Goal: Task Accomplishment & Management: Manage account settings

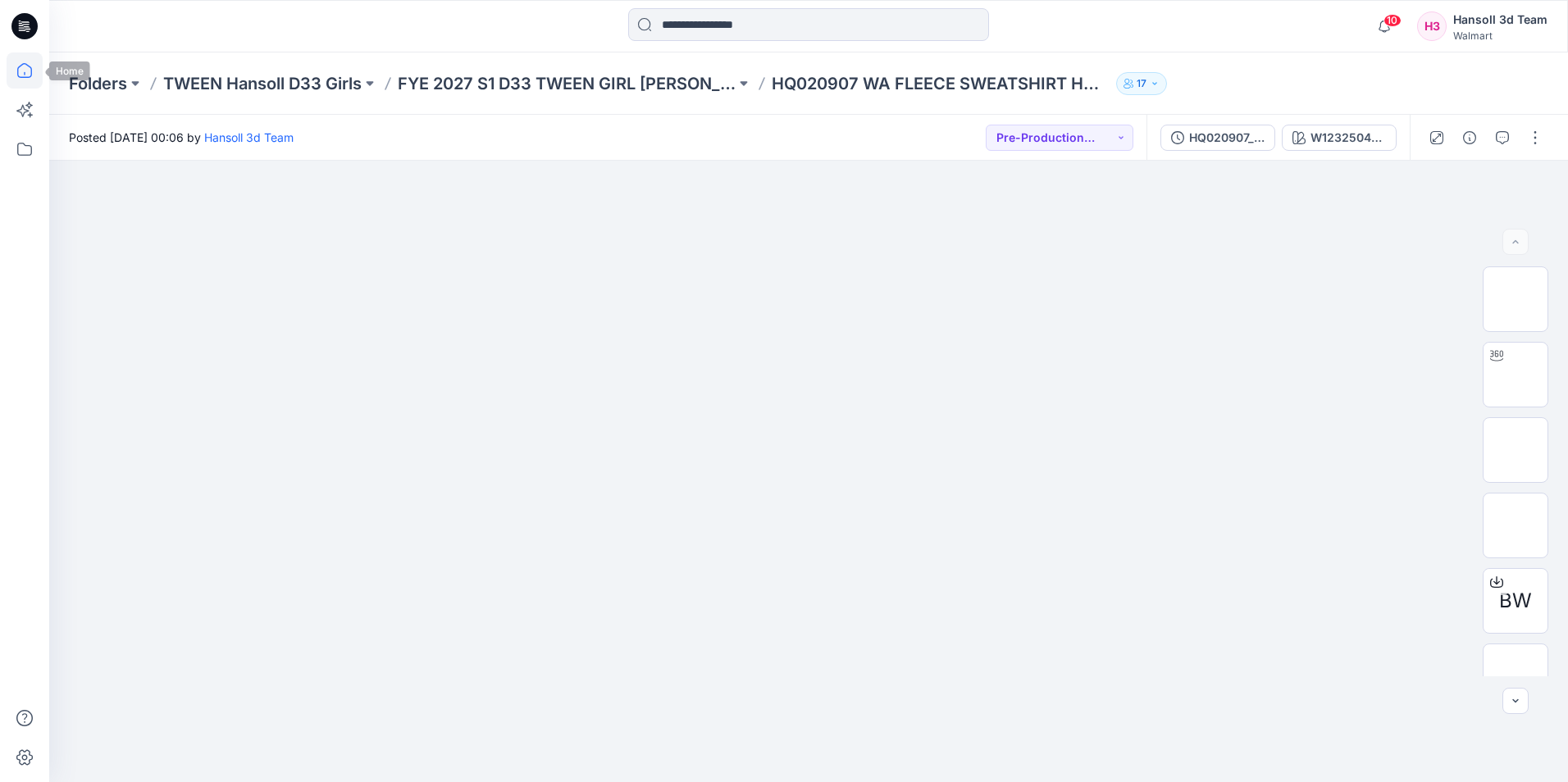
click at [25, 70] on icon at bounding box center [25, 70] width 36 height 36
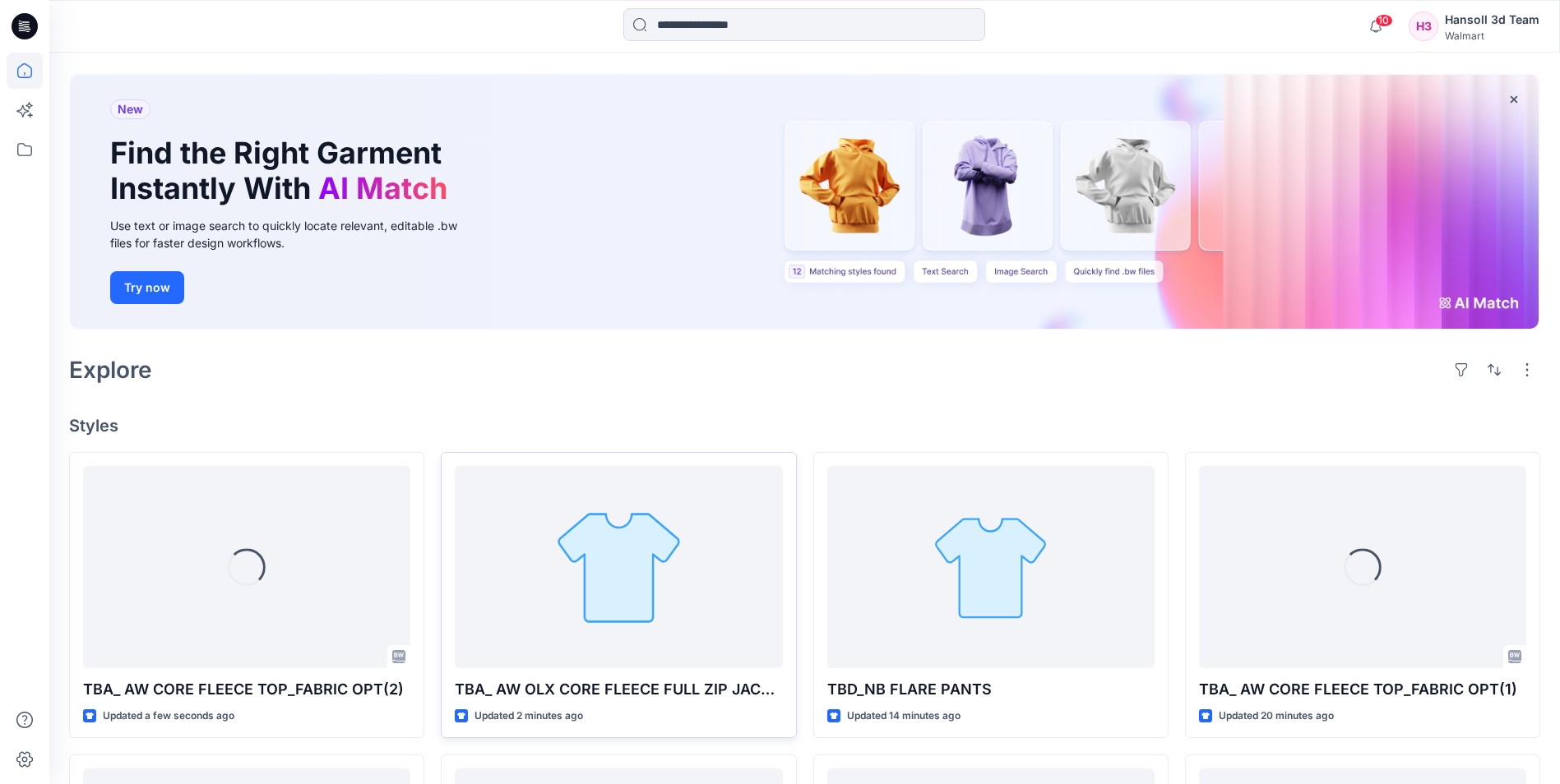
scroll to position [246, 0]
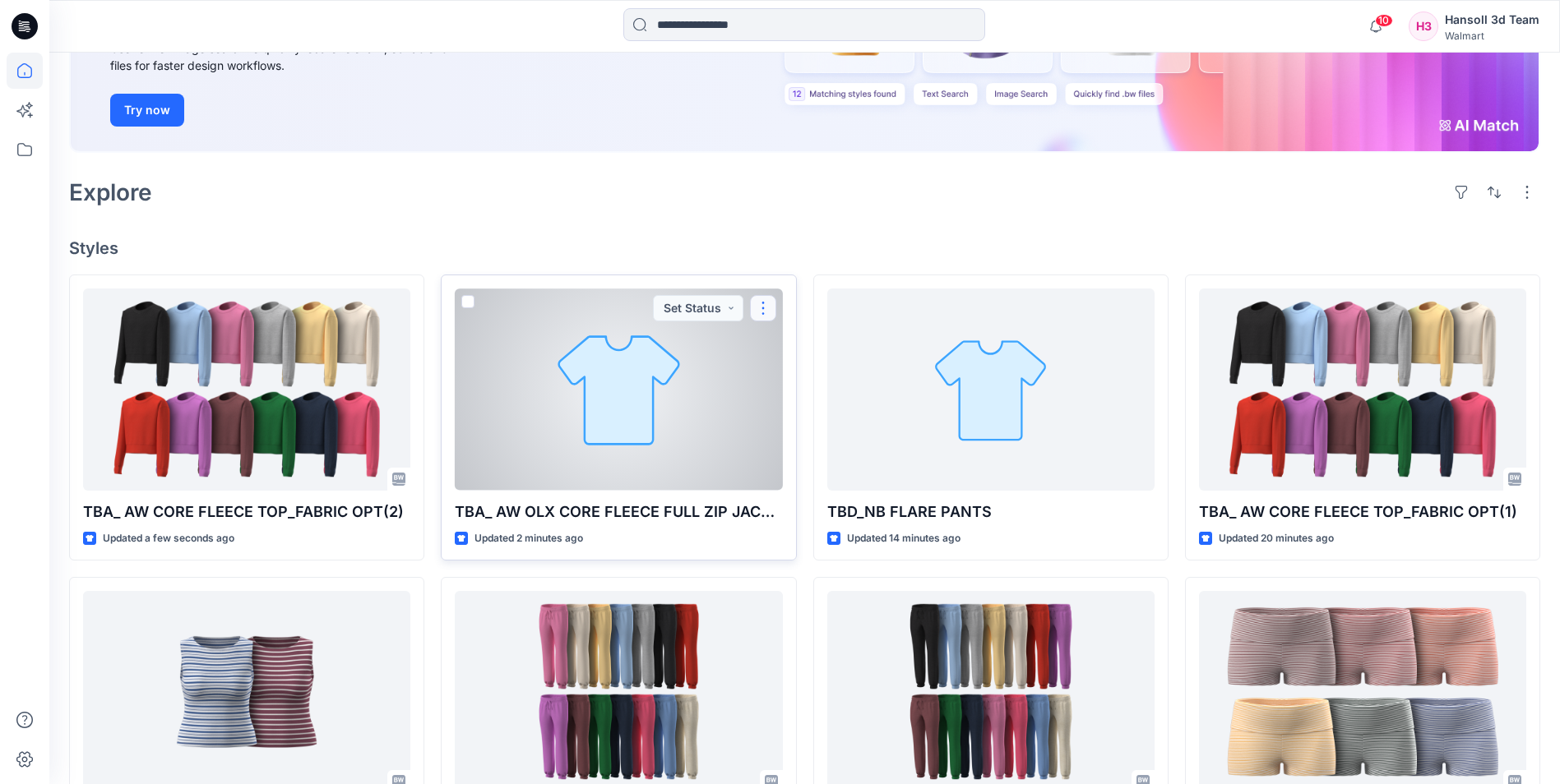
click at [772, 307] on button "button" at bounding box center [763, 308] width 27 height 27
click at [792, 342] on p "Edit" at bounding box center [794, 347] width 21 height 17
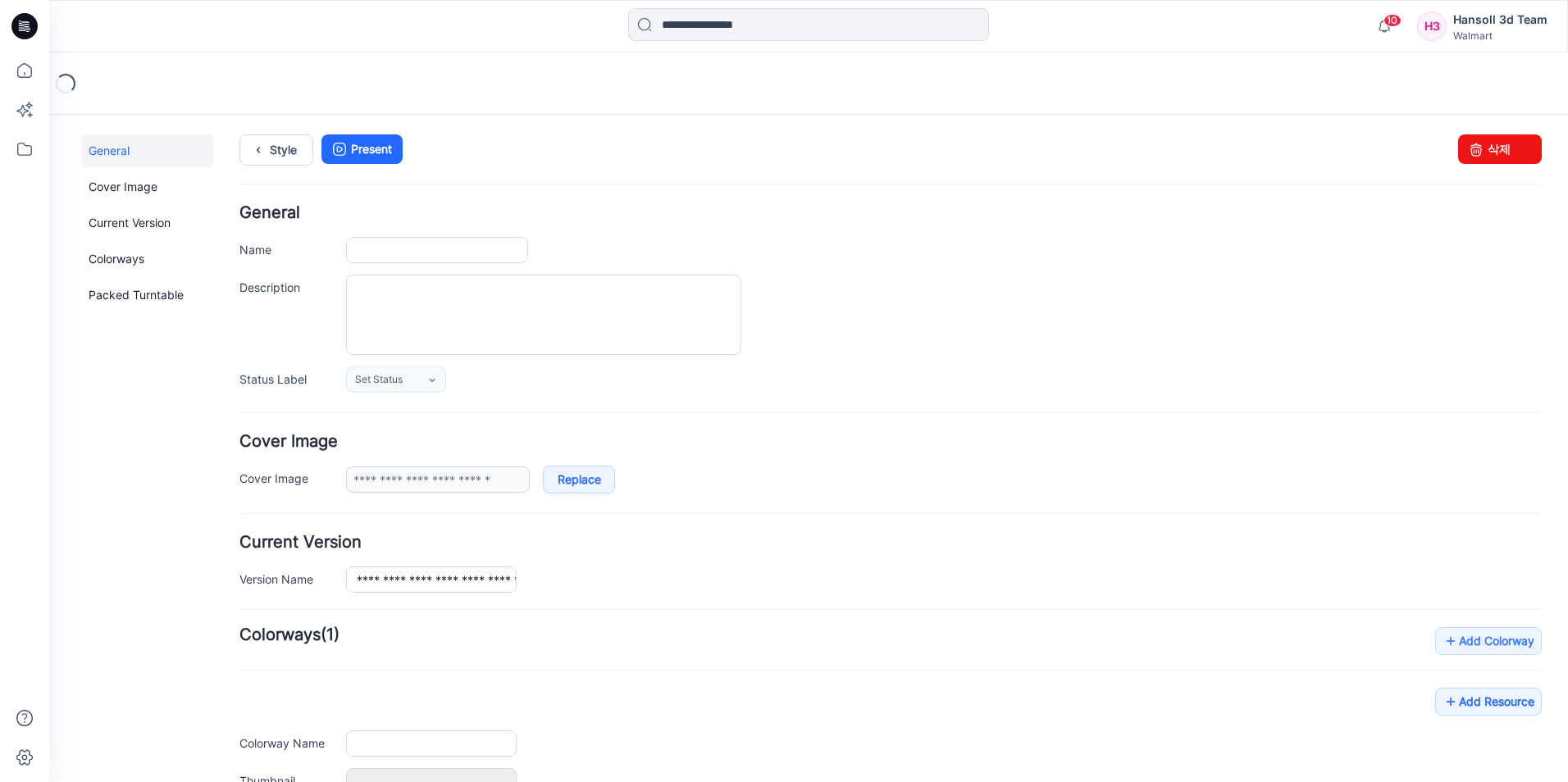
type input "**********"
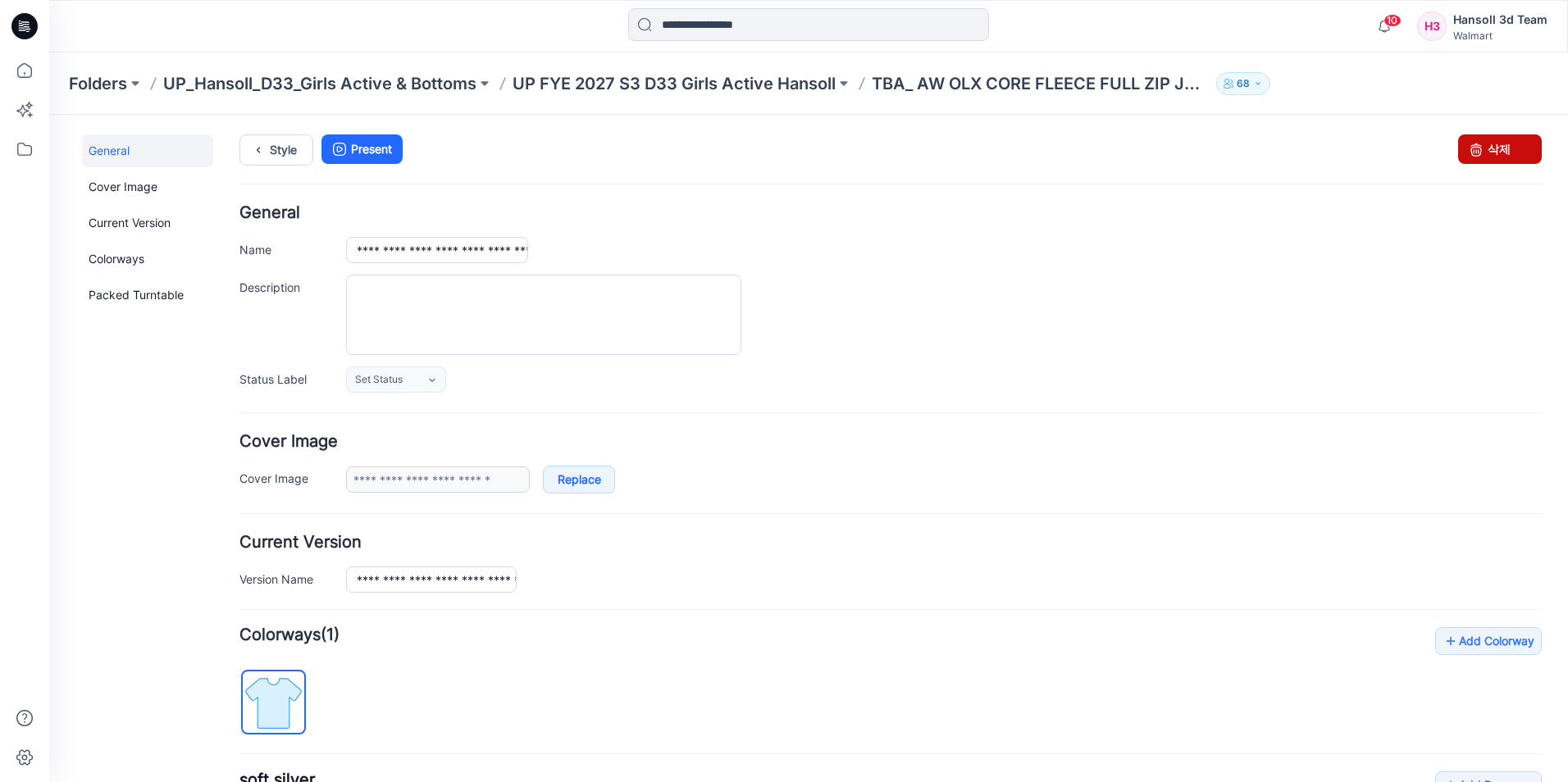
drag, startPoint x: 1476, startPoint y: 150, endPoint x: 917, endPoint y: 199, distance: 561.1
click at [1476, 150] on link "삭제" at bounding box center [1500, 149] width 84 height 30
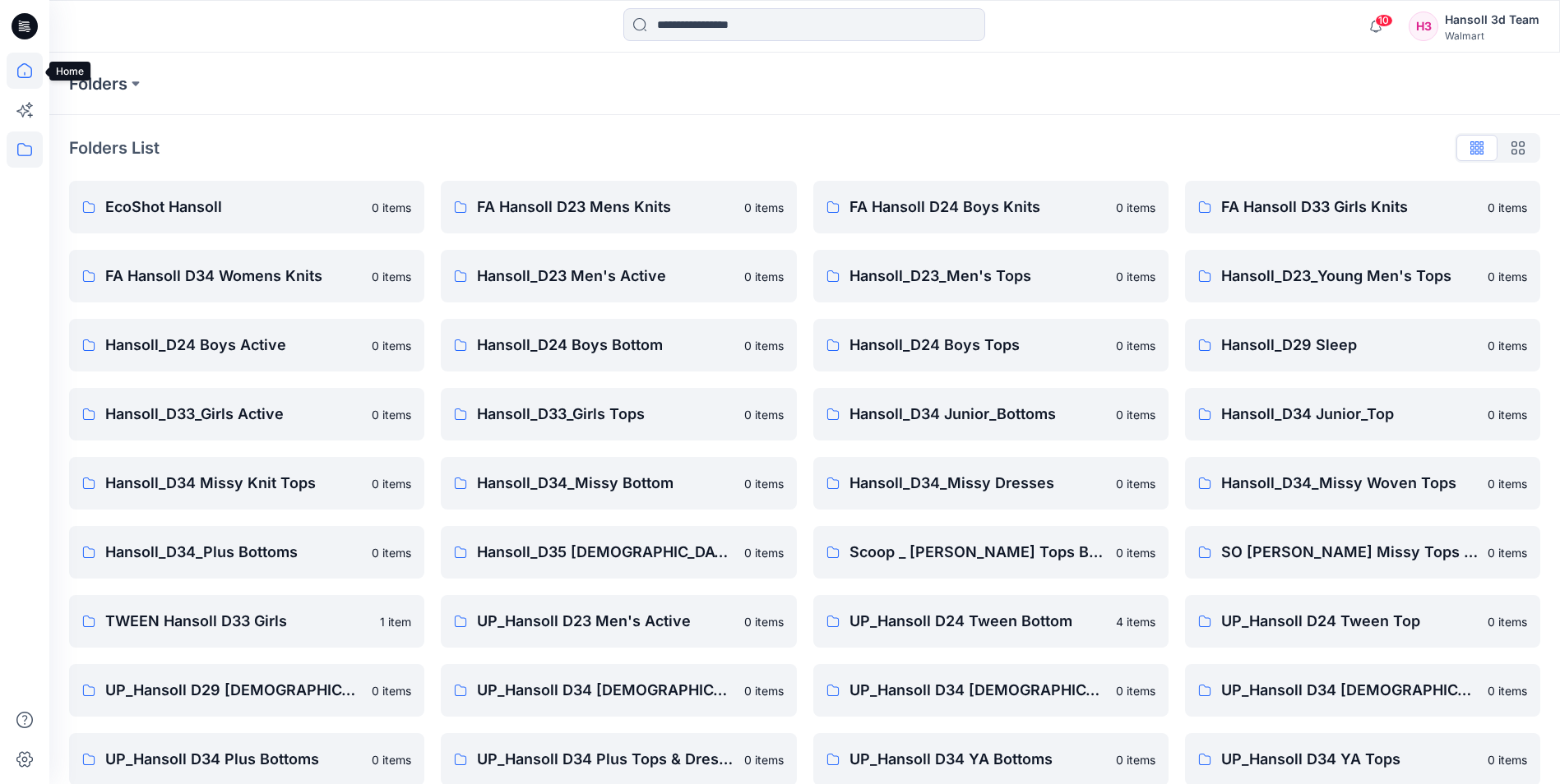
click at [24, 68] on icon at bounding box center [25, 71] width 36 height 36
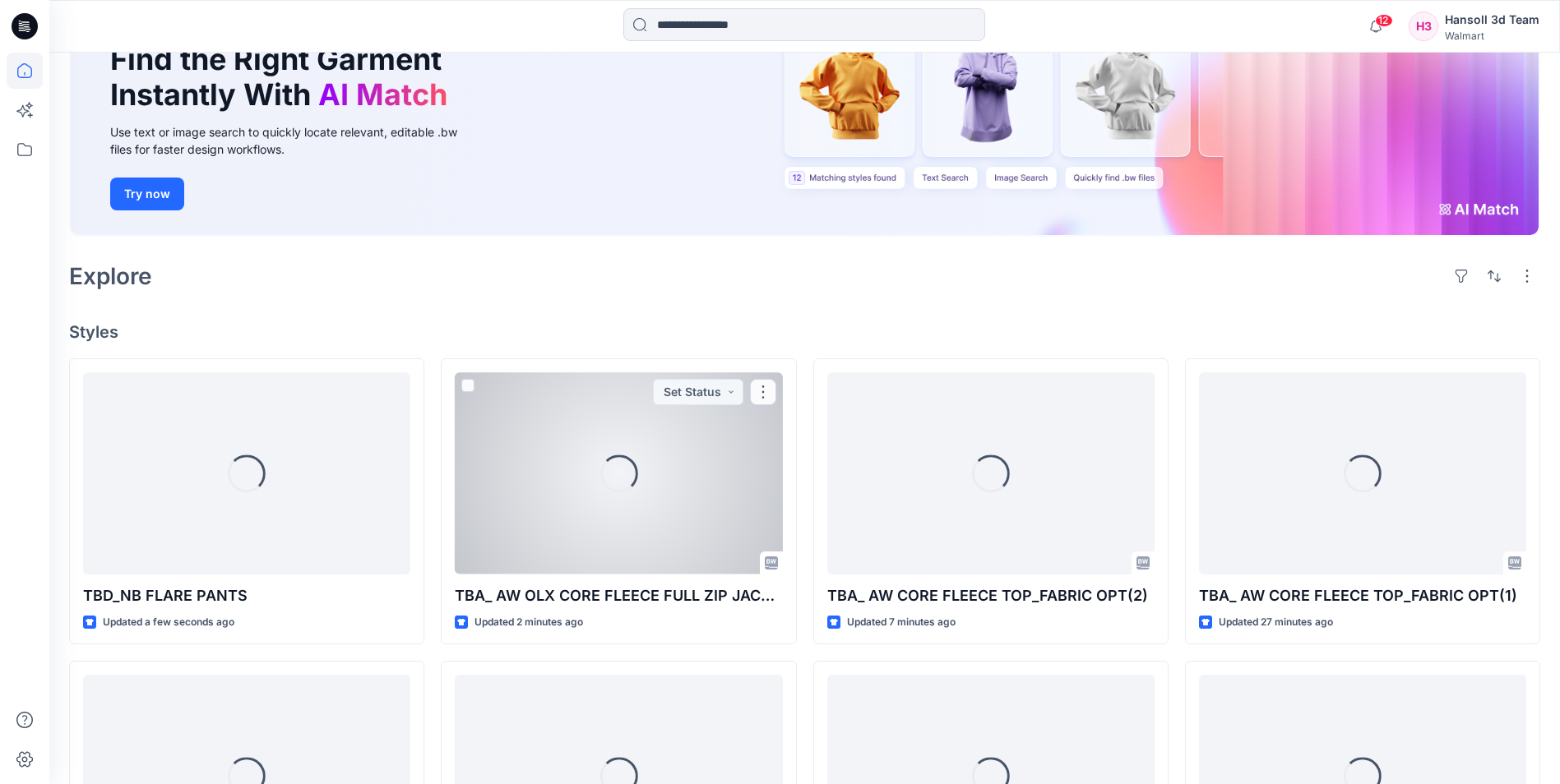
scroll to position [164, 0]
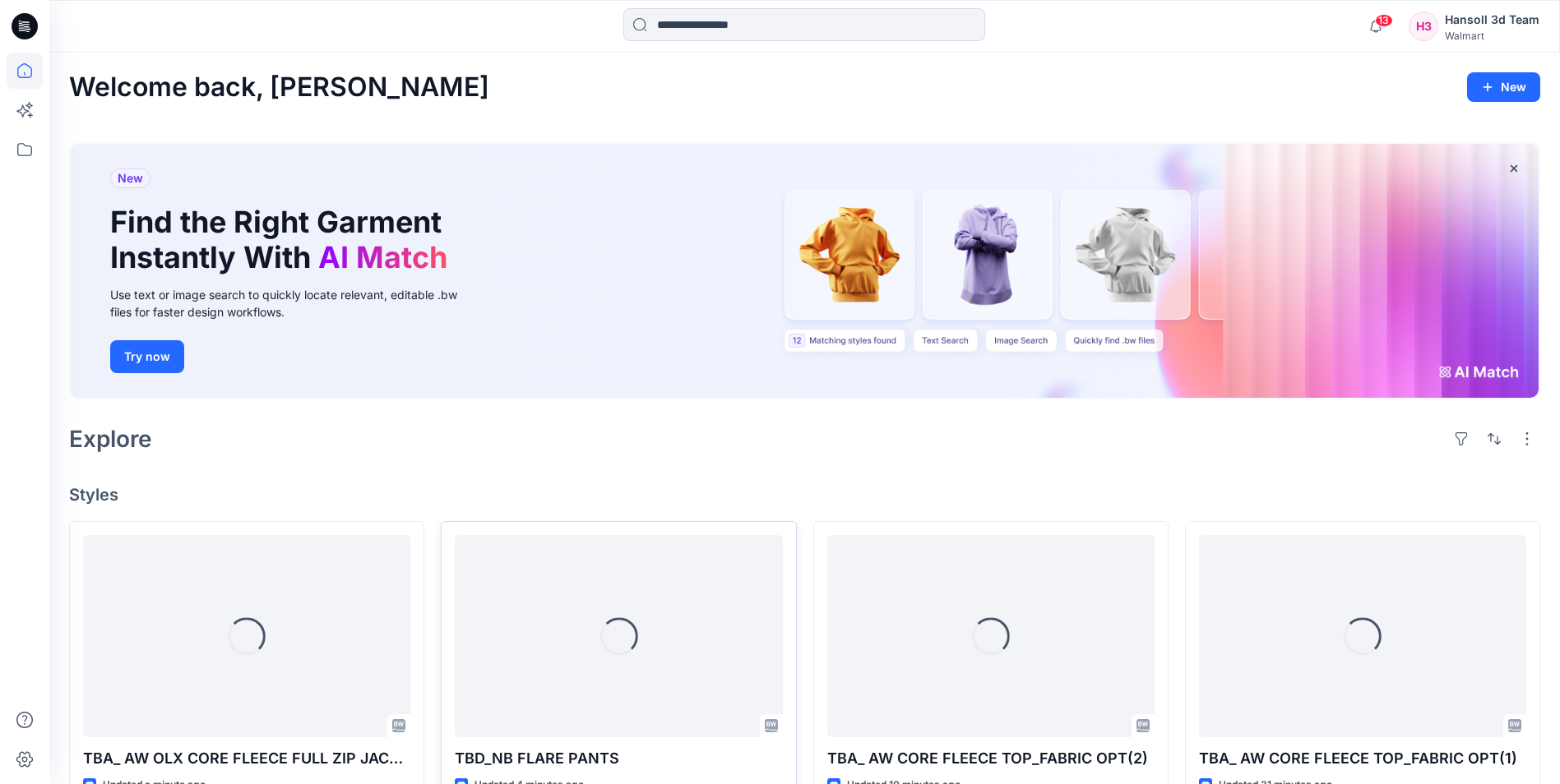
scroll to position [164, 0]
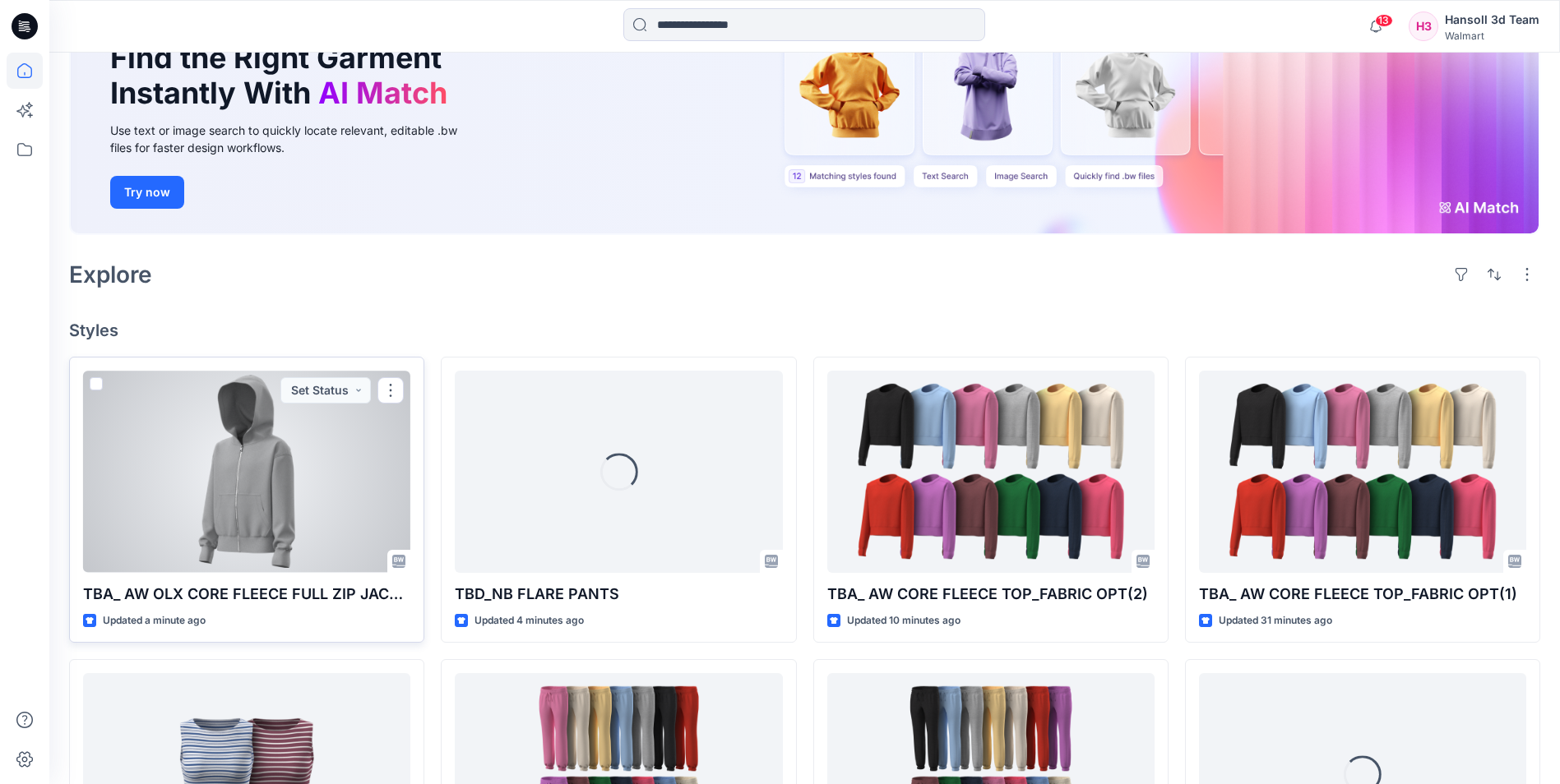
click at [275, 458] on div at bounding box center [246, 471] width 328 height 201
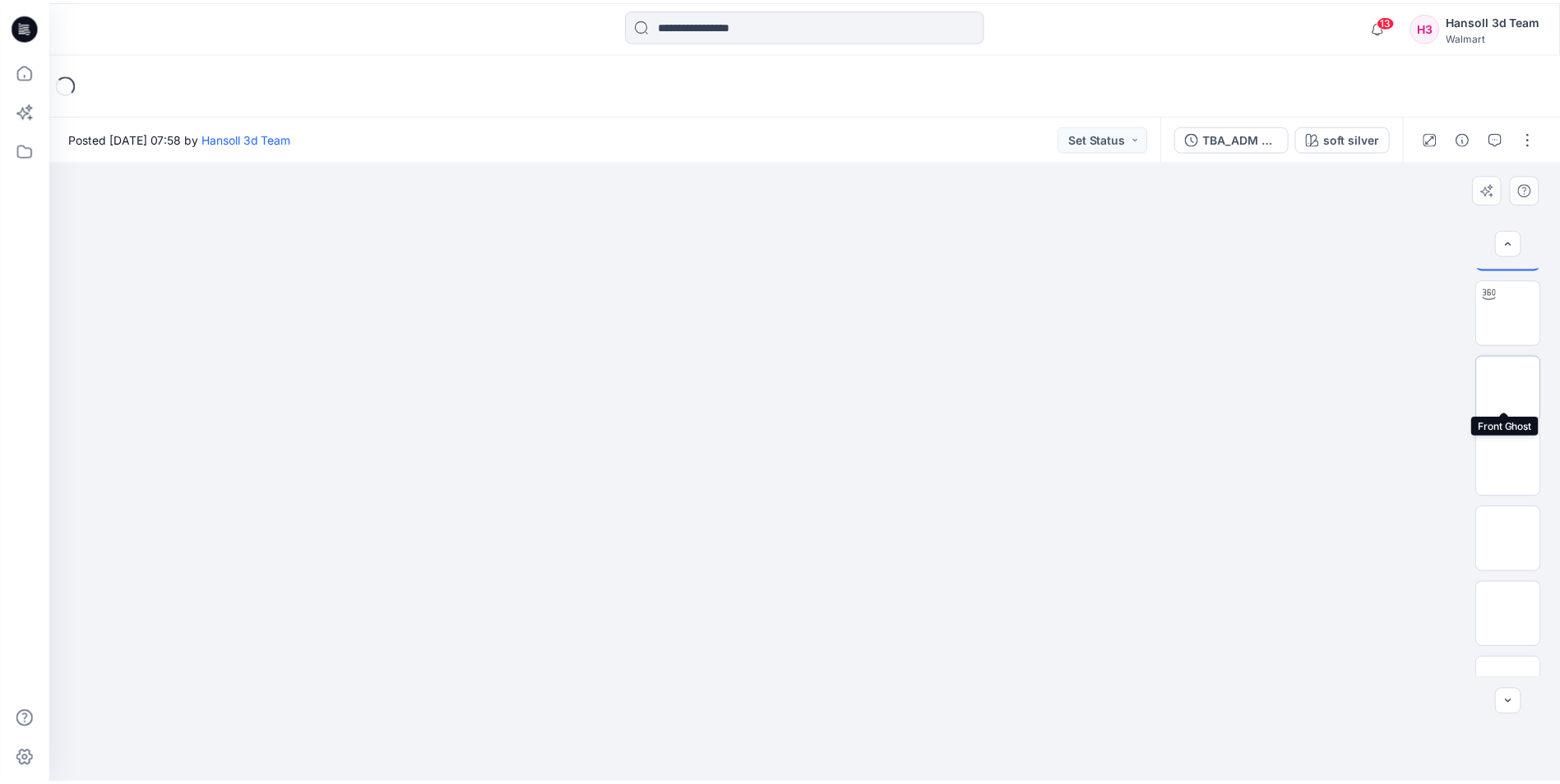
scroll to position [109, 0]
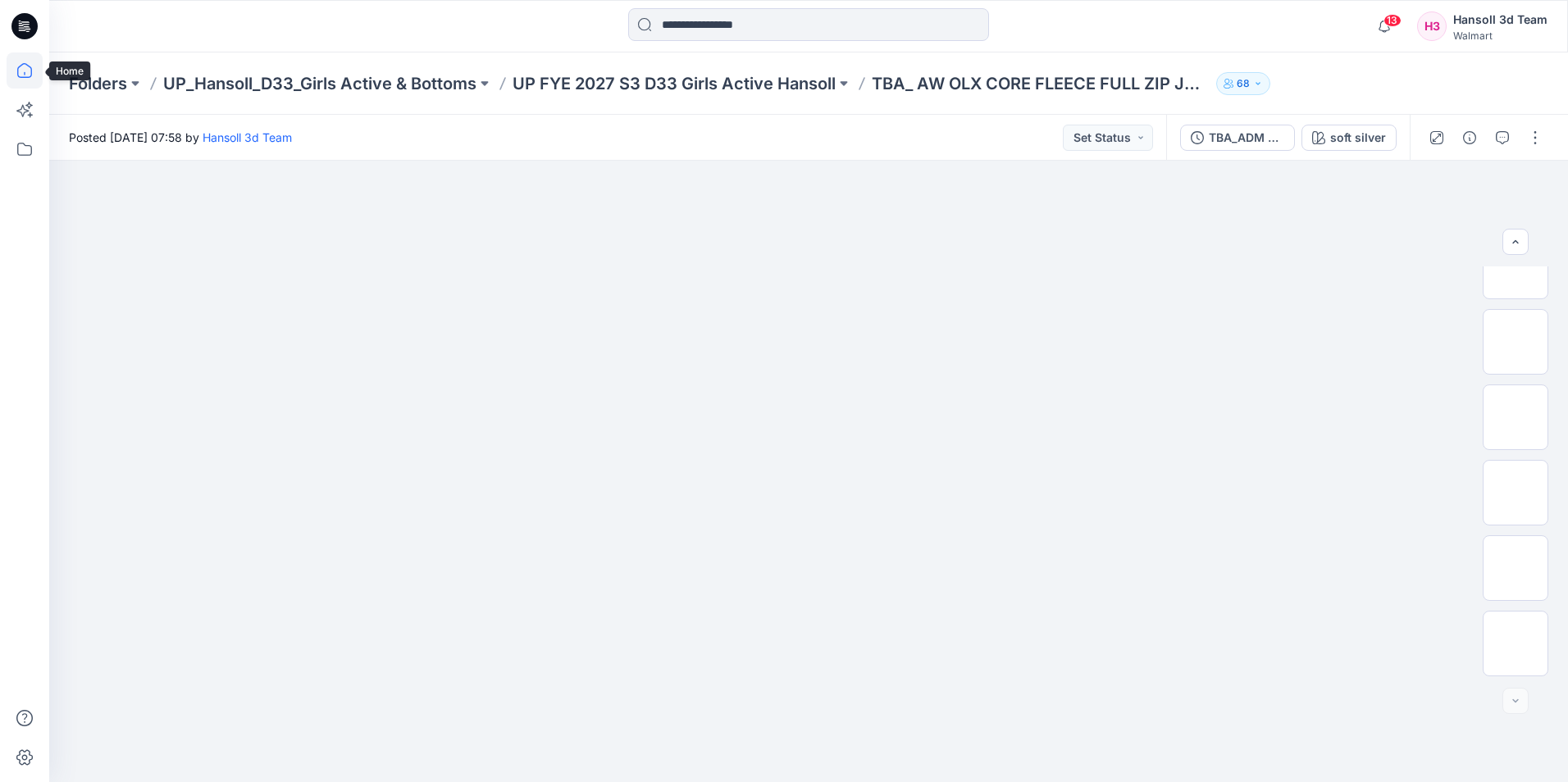
click at [28, 73] on icon at bounding box center [25, 70] width 36 height 36
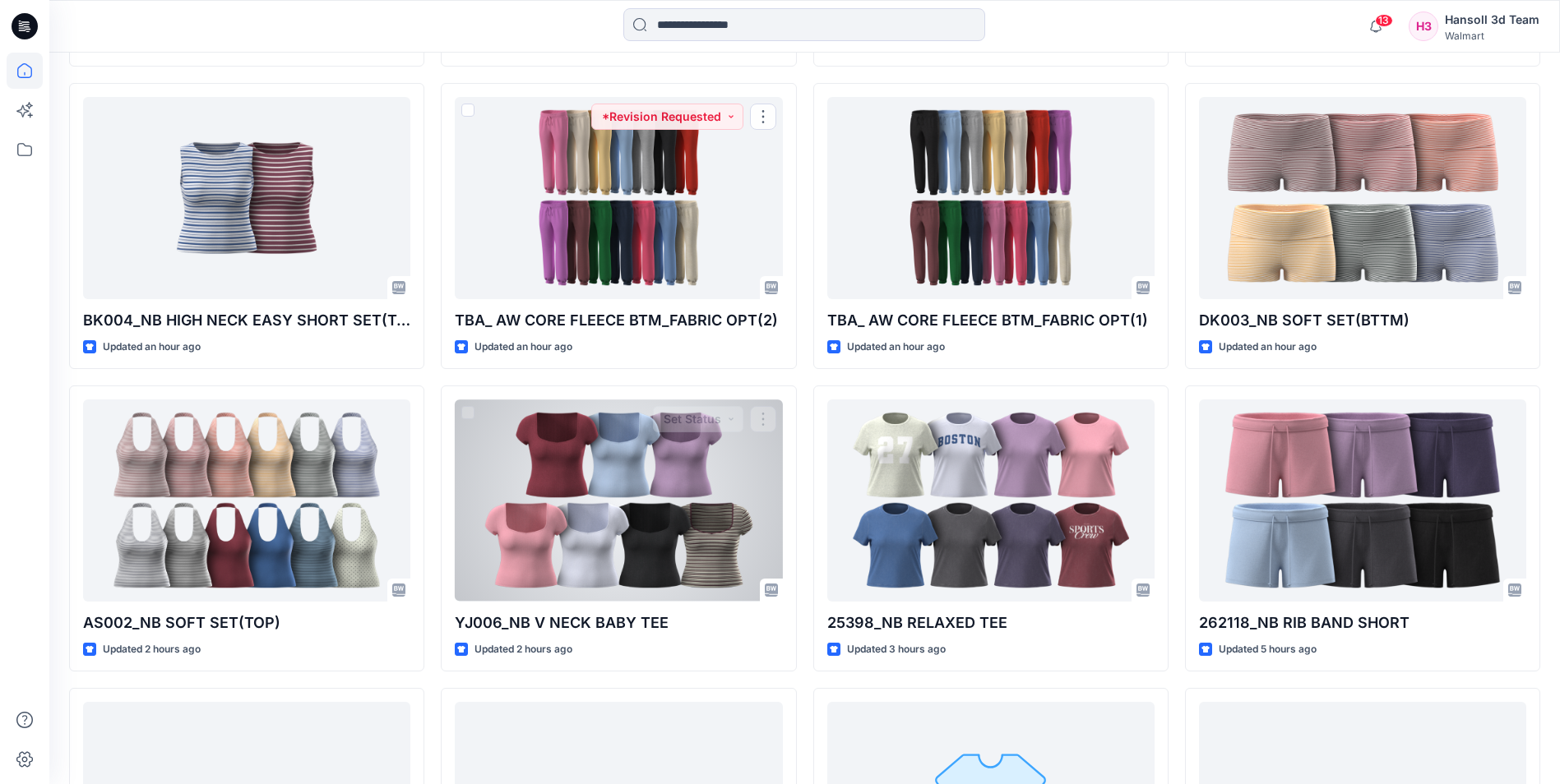
scroll to position [872, 0]
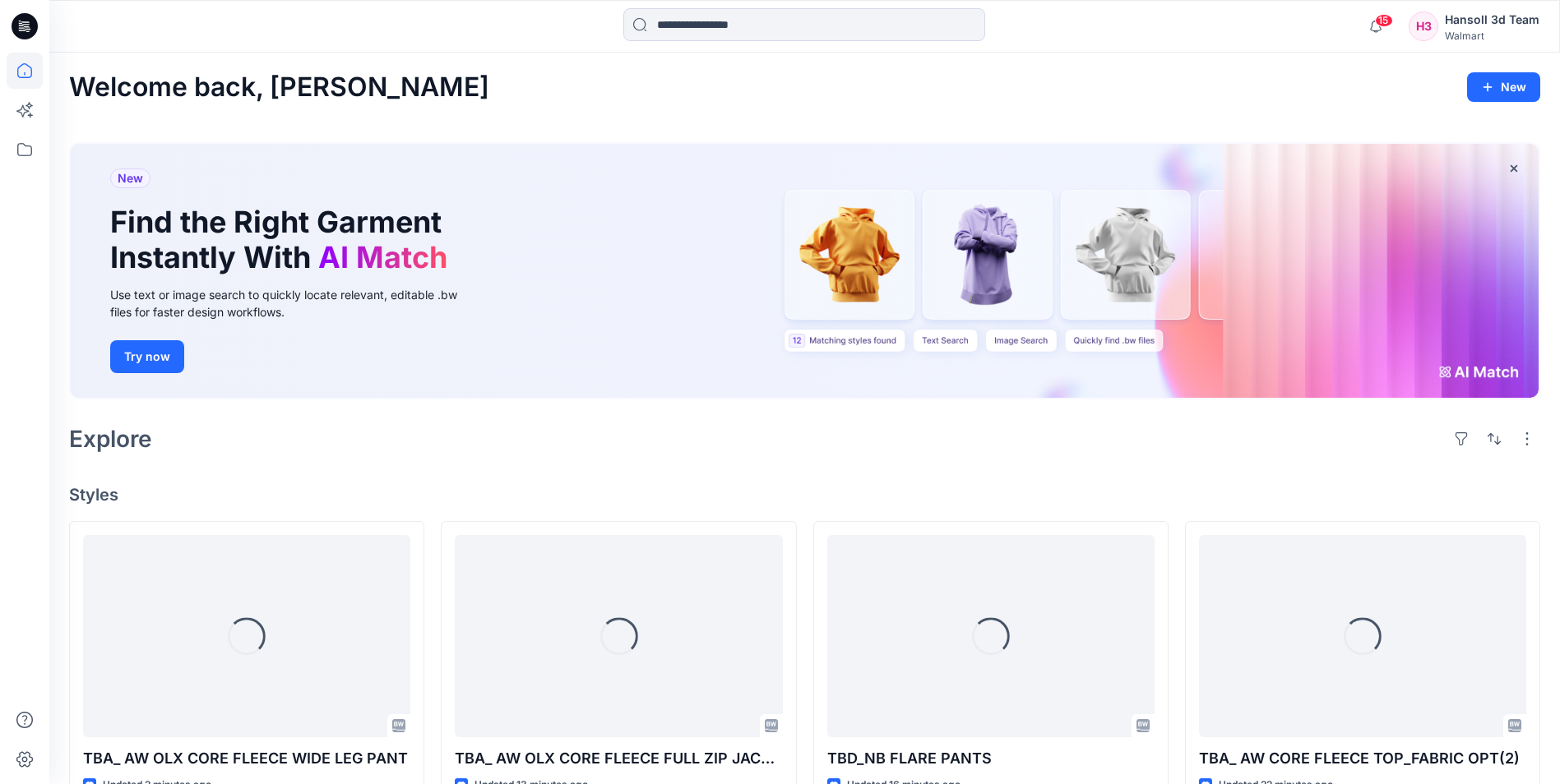
scroll to position [246, 0]
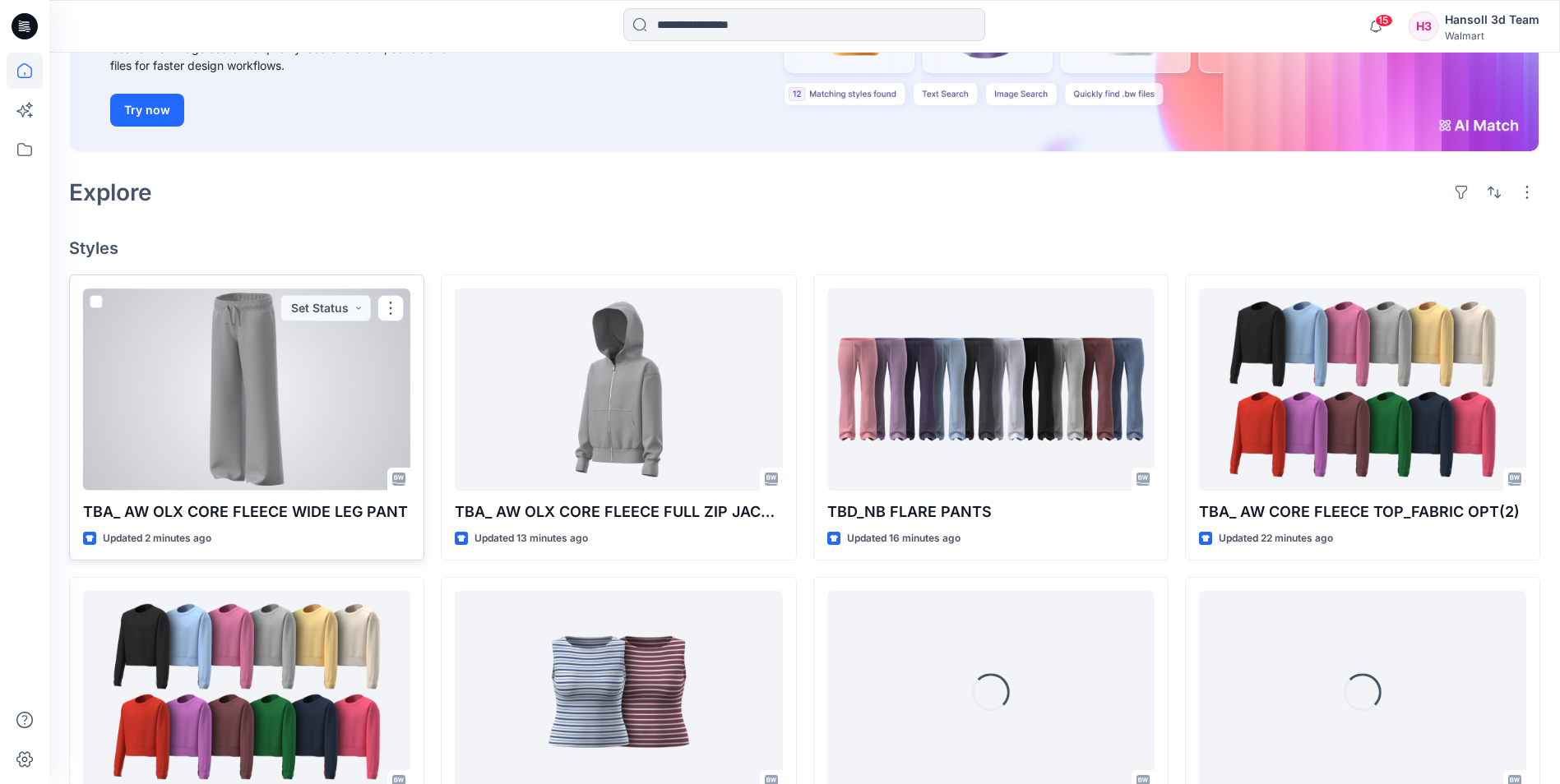
click at [245, 364] on div at bounding box center [246, 389] width 328 height 201
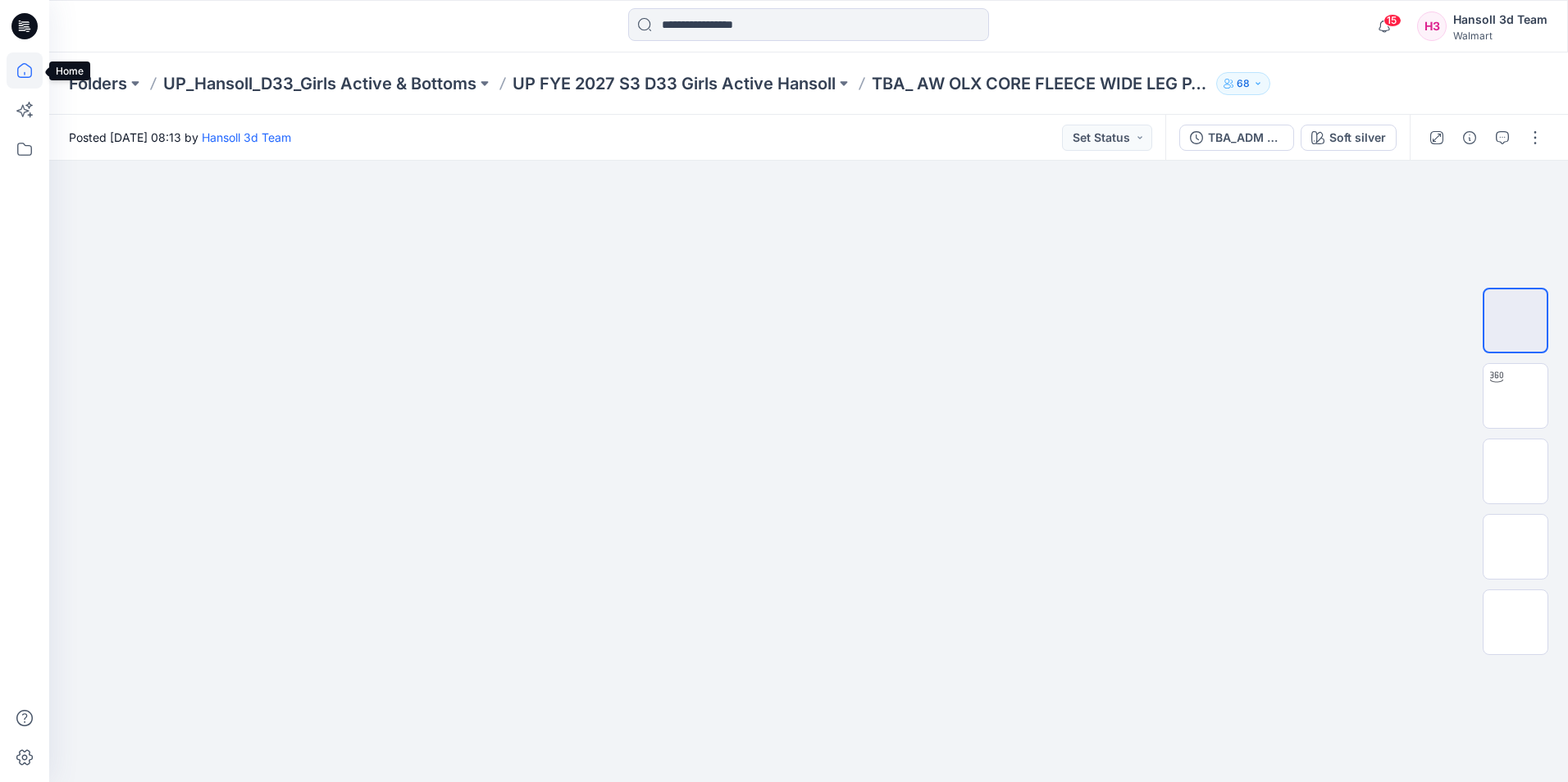
click at [26, 73] on icon at bounding box center [25, 70] width 36 height 36
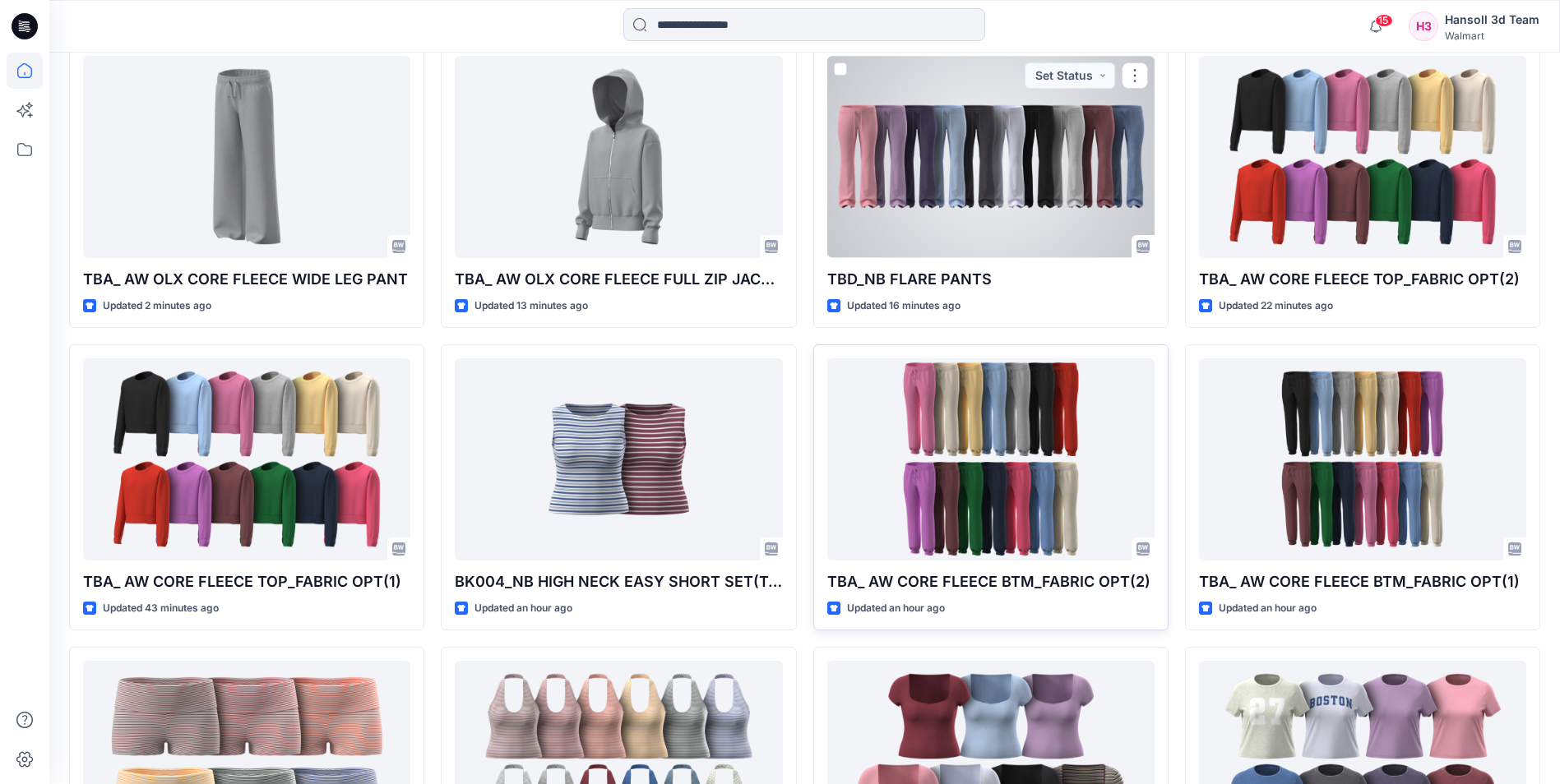
scroll to position [494, 0]
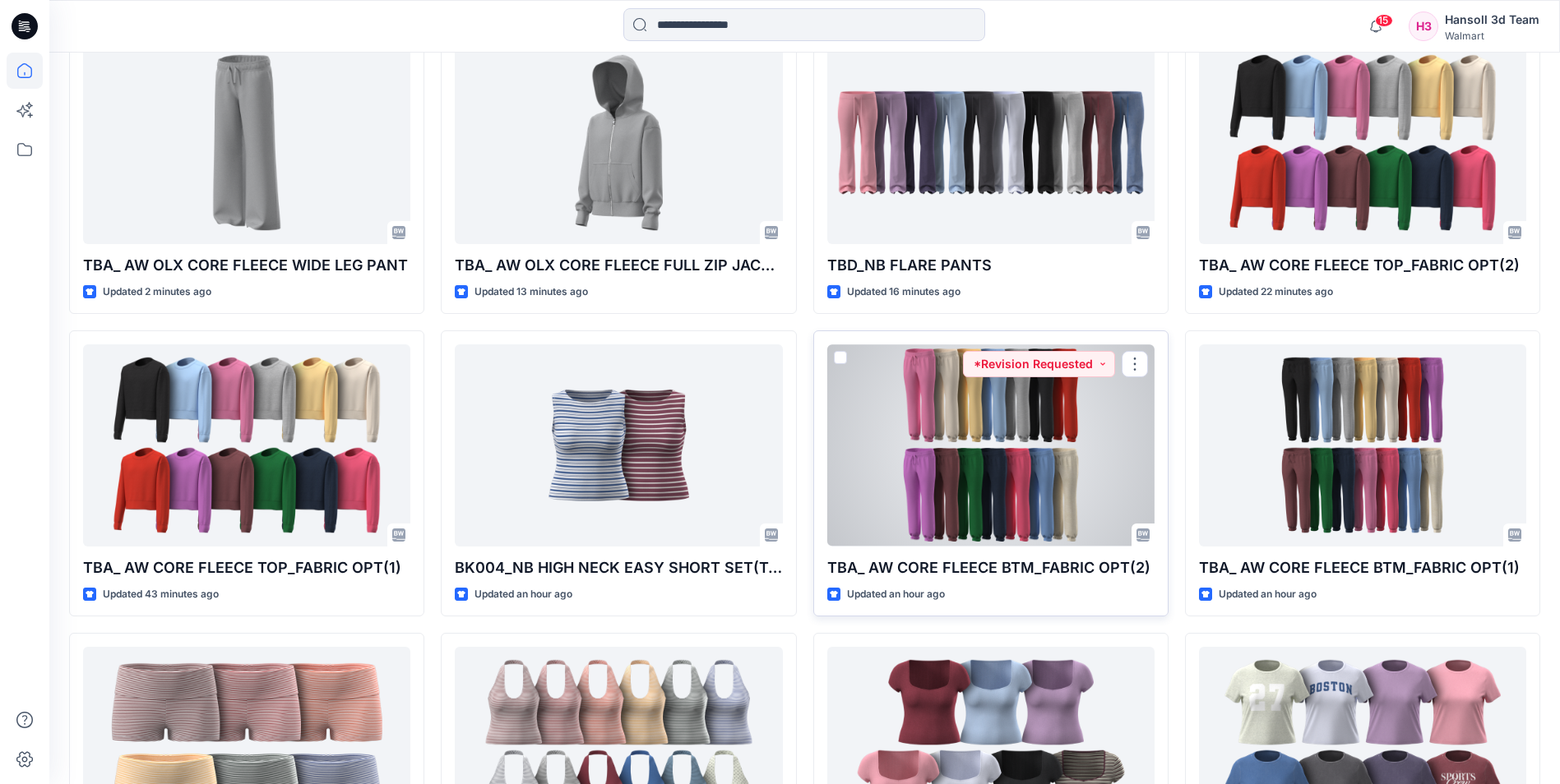
click at [971, 417] on div at bounding box center [991, 445] width 328 height 201
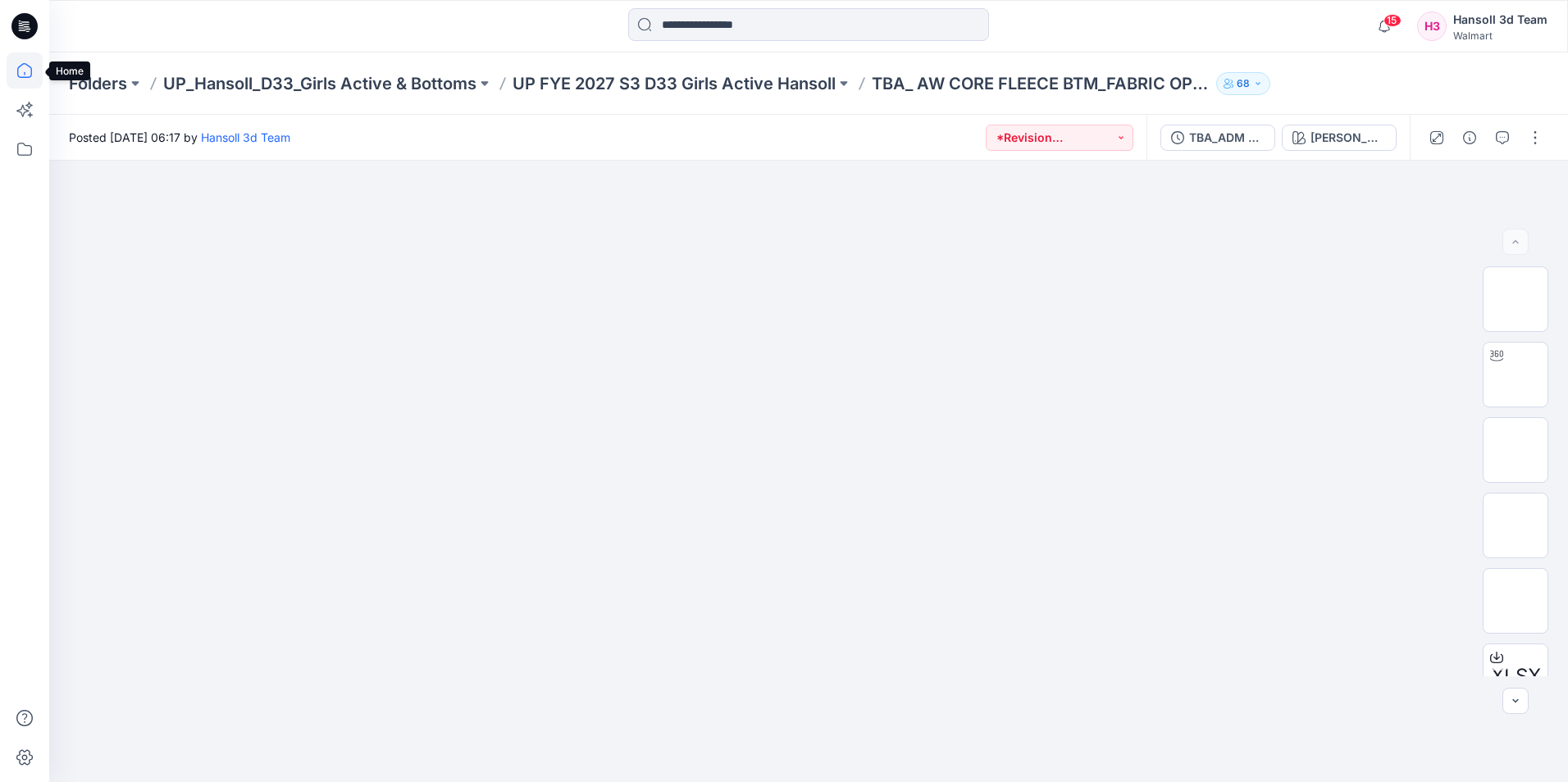
click at [25, 68] on icon at bounding box center [25, 70] width 36 height 36
